Goal: Information Seeking & Learning: Learn about a topic

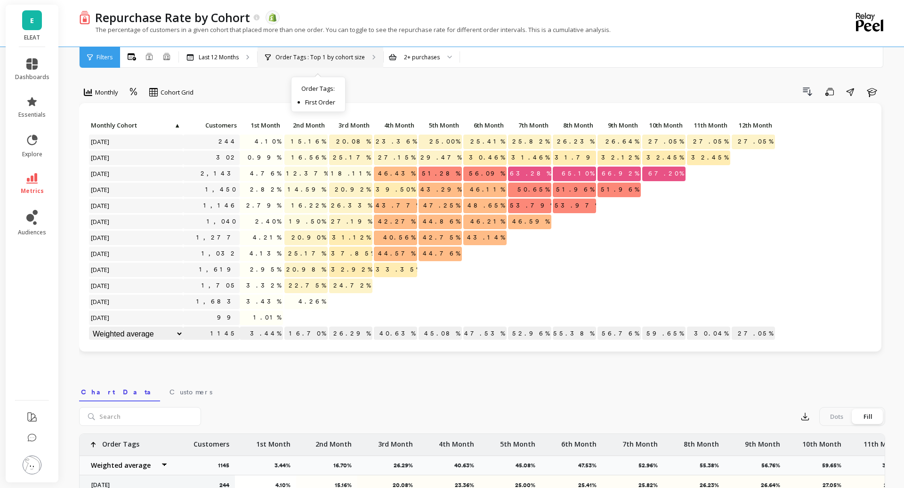
click at [277, 54] on p "Order Tags : Top 1 by cohort size" at bounding box center [319, 58] width 89 height 8
click at [32, 174] on icon at bounding box center [31, 178] width 11 height 10
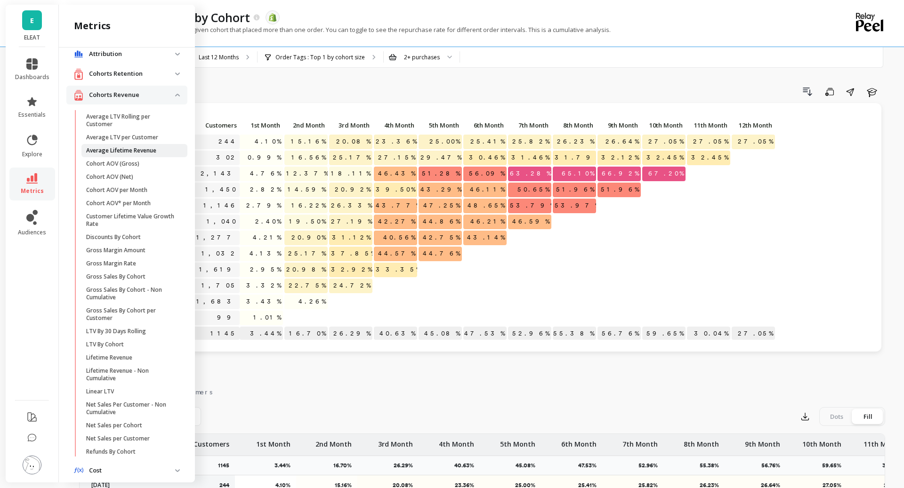
scroll to position [17, 0]
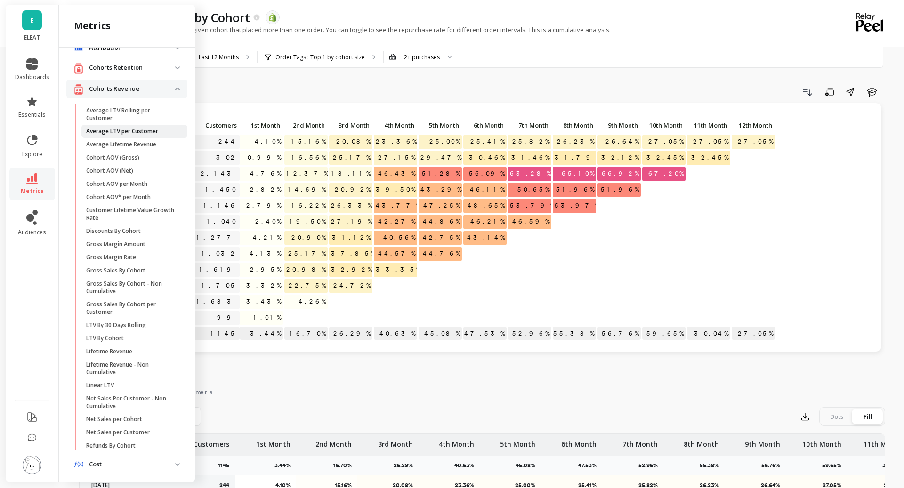
click at [129, 131] on p "Average LTV per Customer" at bounding box center [122, 132] width 72 height 8
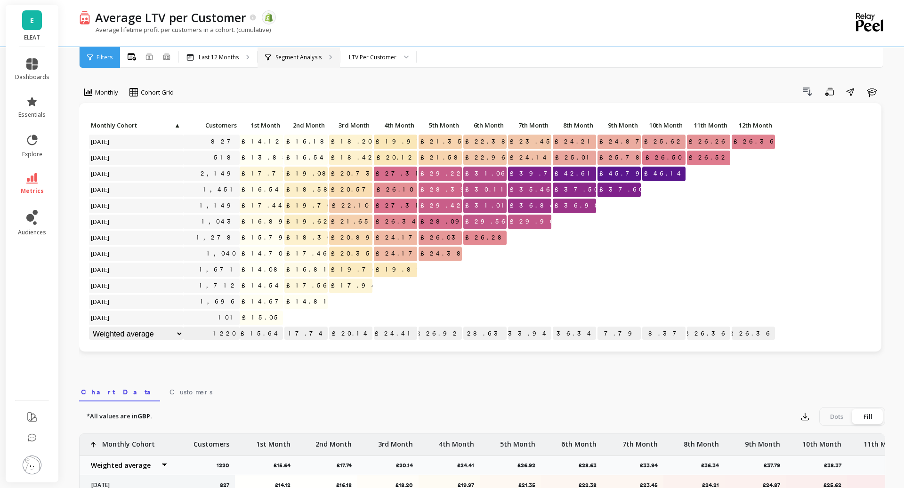
click at [280, 59] on p "Segment Analysis" at bounding box center [298, 58] width 46 height 8
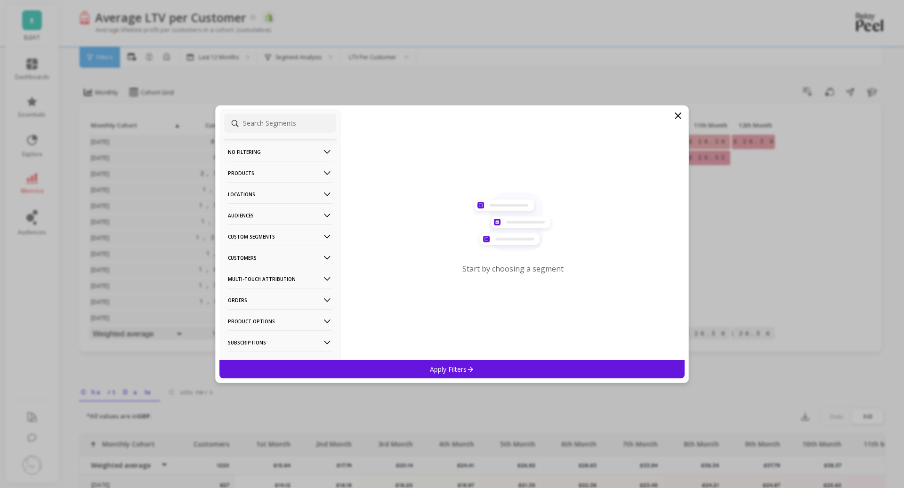
click at [277, 213] on p "Audiences" at bounding box center [280, 215] width 104 height 24
click at [258, 249] on p "Bimuno Exclusion" at bounding box center [254, 250] width 50 height 8
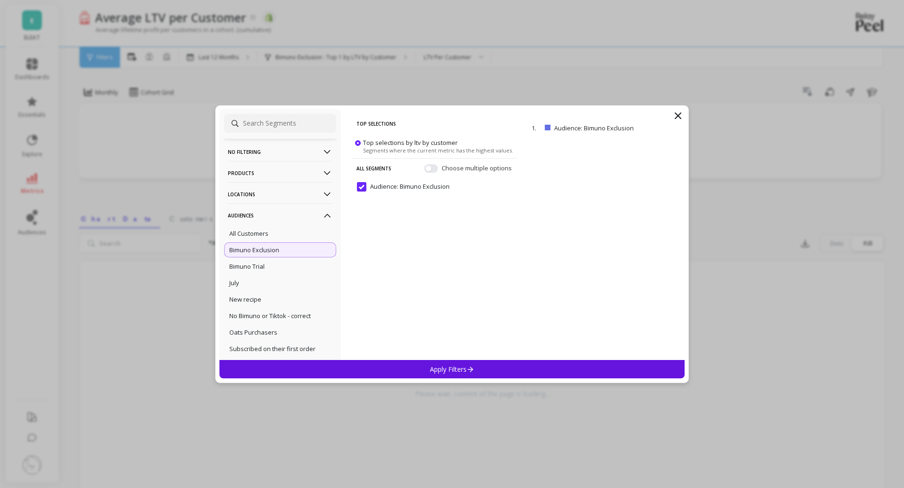
click at [370, 367] on div "Apply Filters" at bounding box center [451, 369] width 465 height 18
